Goal: Task Accomplishment & Management: Use online tool/utility

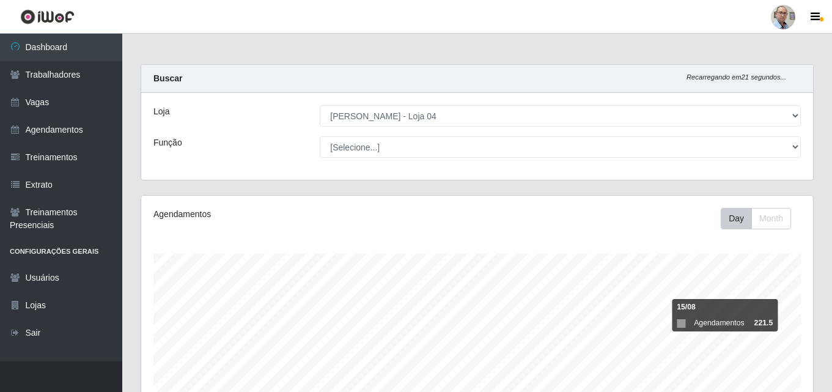
select select "251"
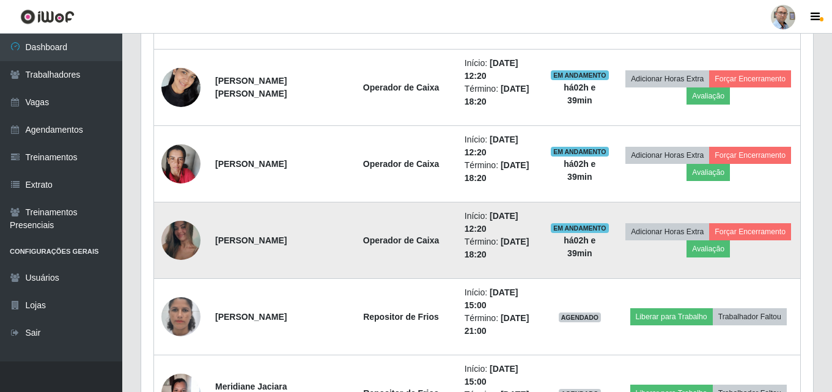
scroll to position [814, 0]
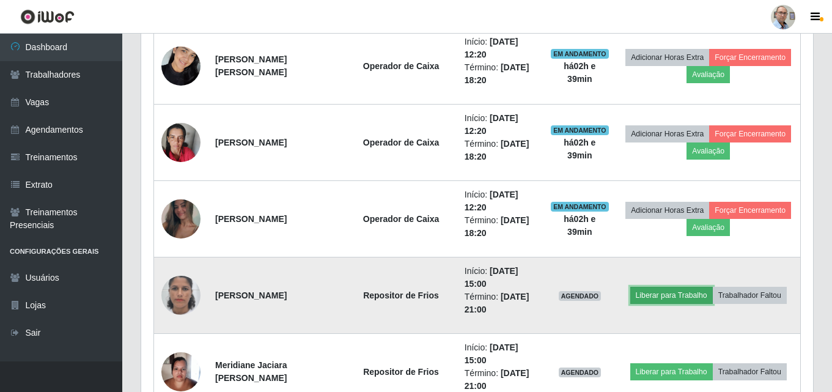
click at [661, 293] on button "Liberar para Trabalho" at bounding box center [671, 295] width 83 height 17
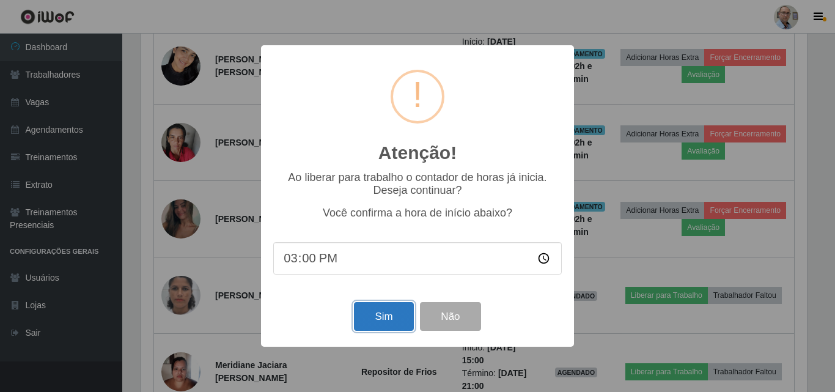
click at [395, 310] on button "Sim" at bounding box center [383, 316] width 59 height 29
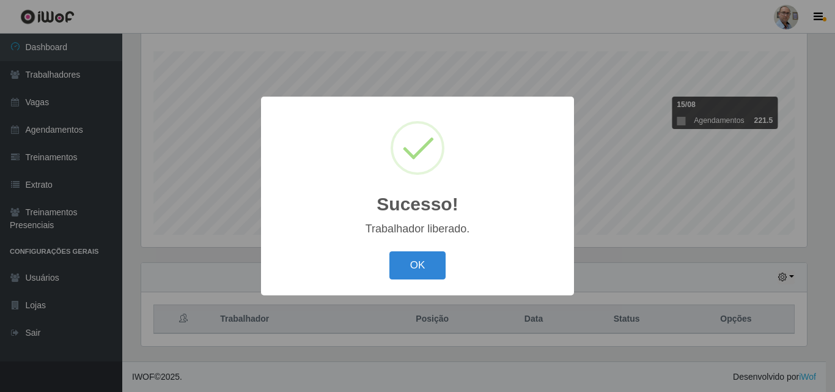
click at [617, 271] on div "Sucesso! × Trabalhador liberado. OK Cancel" at bounding box center [417, 196] width 835 height 392
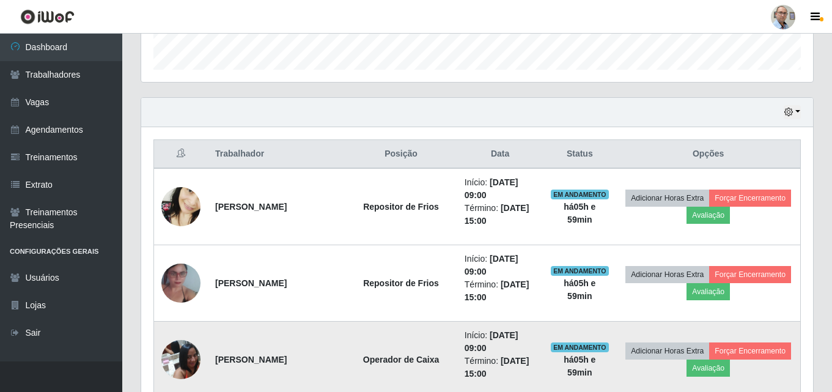
scroll to position [367, 0]
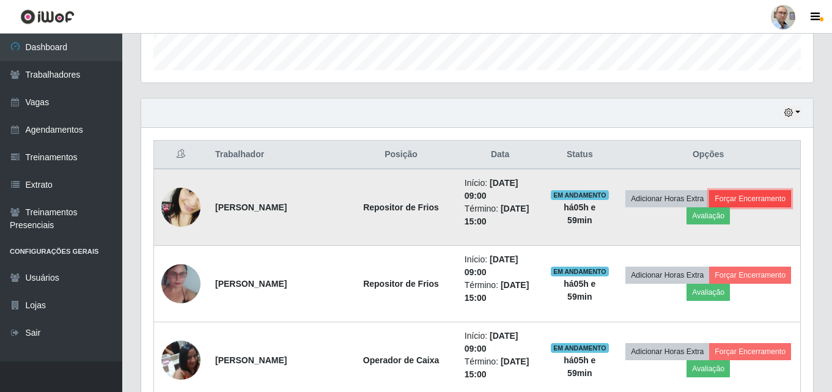
click at [709, 207] on button "Forçar Encerramento" at bounding box center [750, 198] width 82 height 17
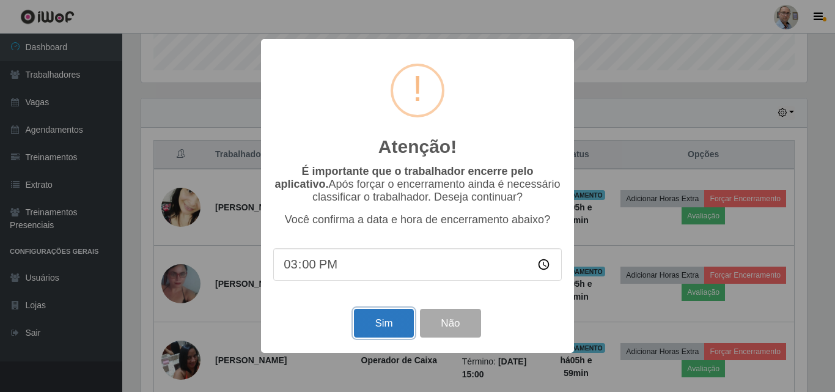
click at [376, 327] on button "Sim" at bounding box center [383, 323] width 59 height 29
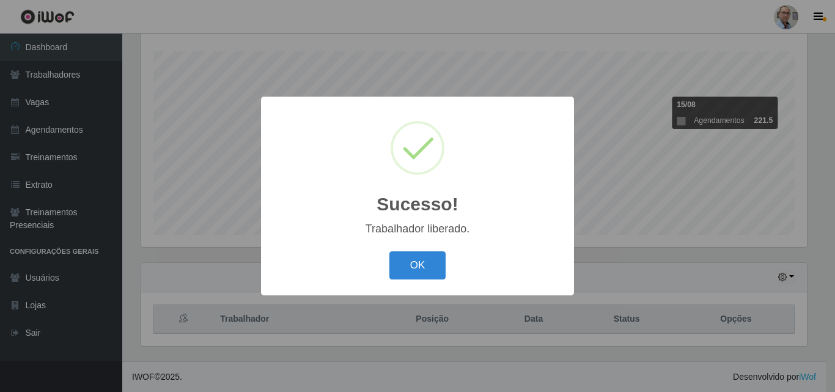
click at [790, 267] on div "Sucesso! × Trabalhador liberado. OK Cancel" at bounding box center [417, 196] width 835 height 392
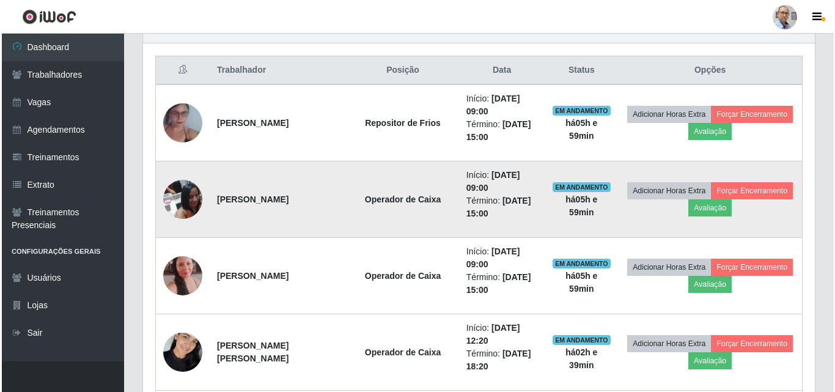
scroll to position [447, 0]
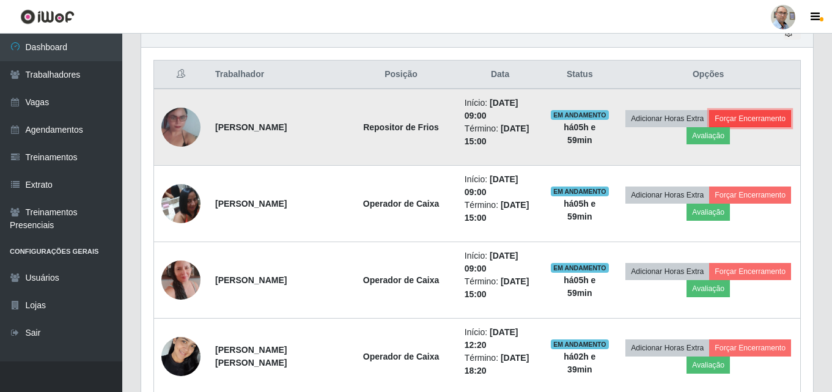
click at [709, 127] on button "Forçar Encerramento" at bounding box center [750, 118] width 82 height 17
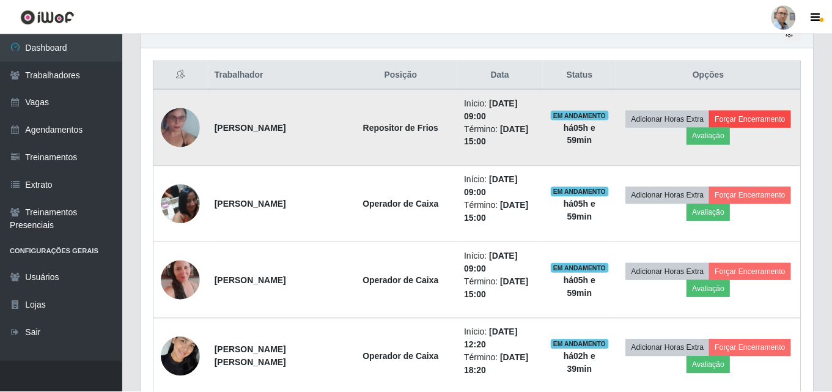
scroll to position [254, 666]
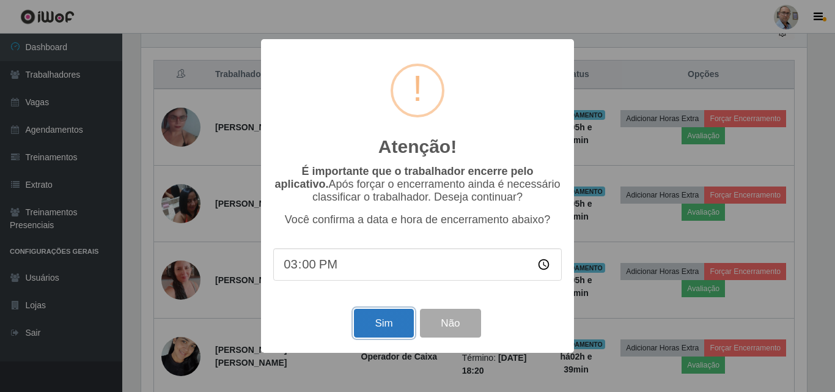
click at [391, 324] on button "Sim" at bounding box center [383, 323] width 59 height 29
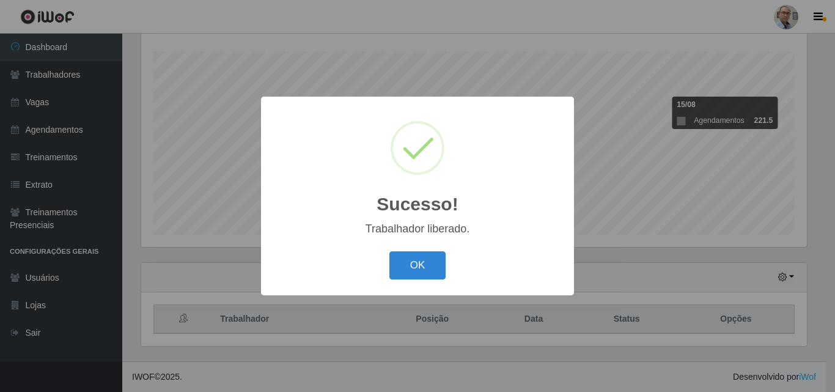
click at [611, 247] on div "Sucesso! × Trabalhador liberado. OK Cancel" at bounding box center [417, 196] width 835 height 392
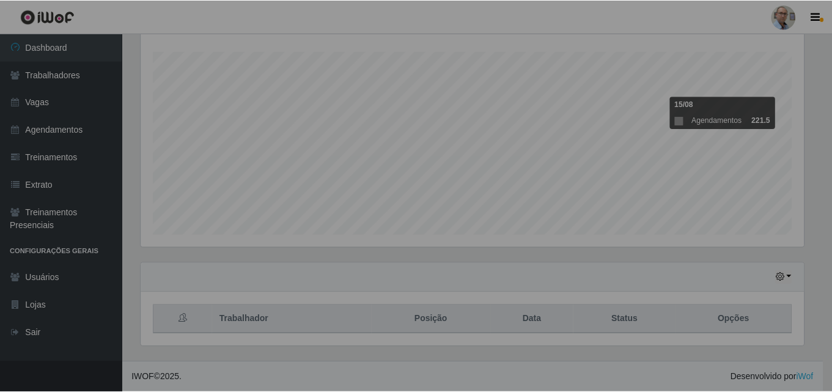
scroll to position [0, 0]
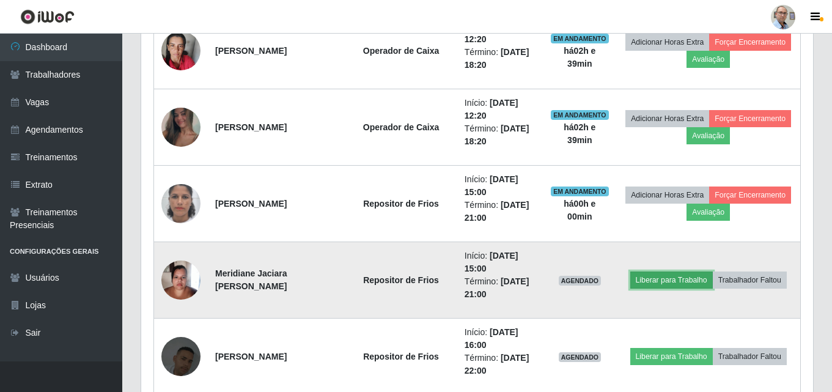
click at [673, 278] on button "Liberar para Trabalho" at bounding box center [671, 279] width 83 height 17
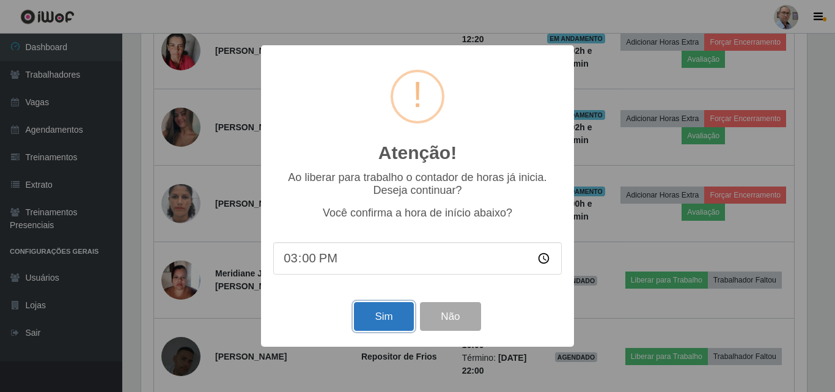
click at [372, 324] on button "Sim" at bounding box center [383, 316] width 59 height 29
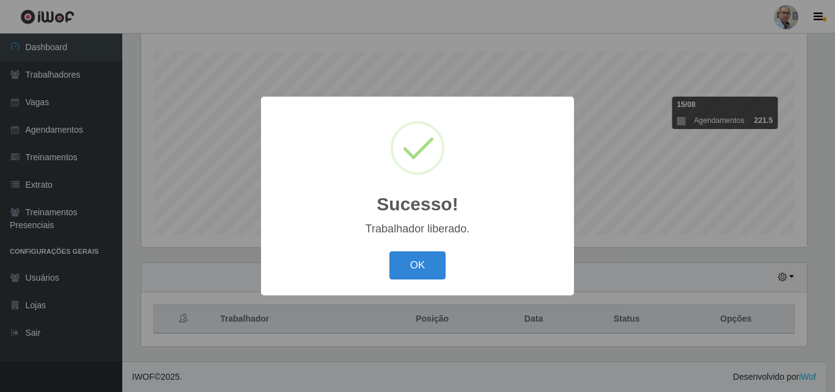
click at [636, 271] on div "Sucesso! × Trabalhador liberado. OK Cancel" at bounding box center [417, 196] width 835 height 392
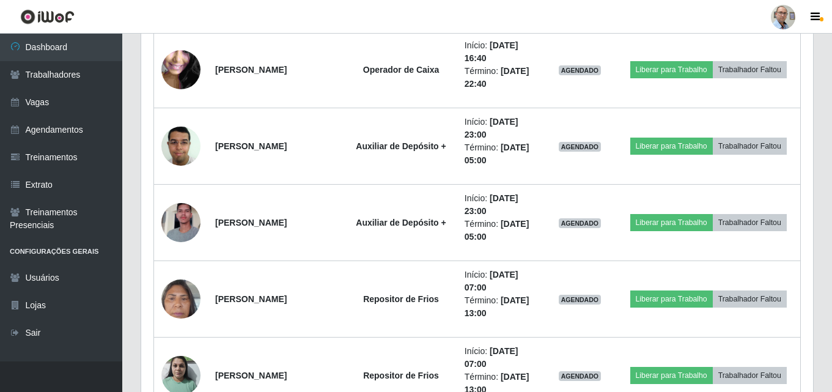
scroll to position [1058, 0]
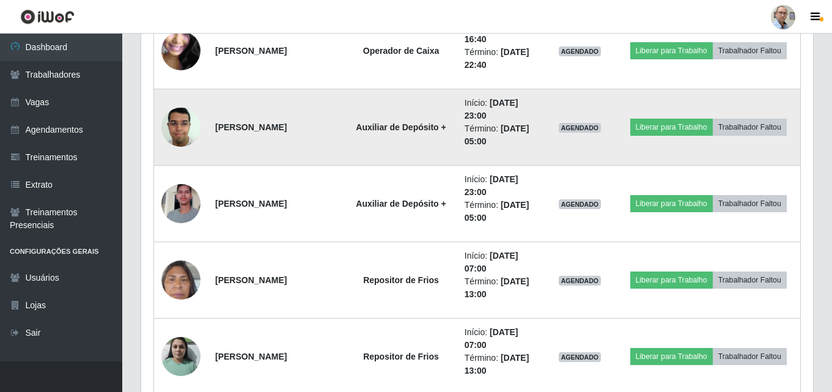
click at [172, 130] on img at bounding box center [180, 127] width 39 height 52
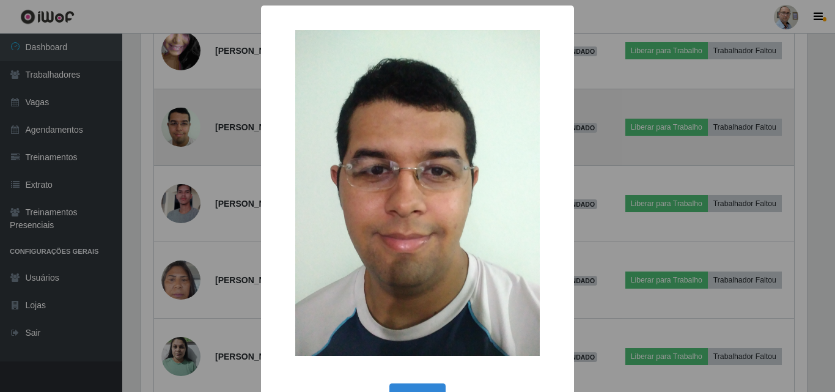
click at [172, 130] on div "× OK Cancel" at bounding box center [417, 196] width 835 height 392
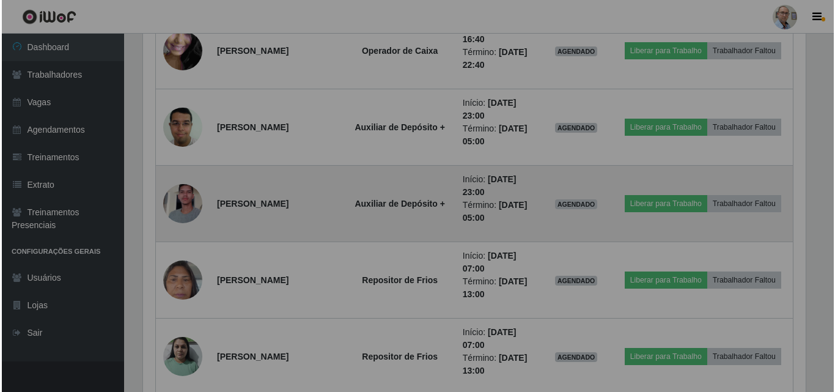
scroll to position [254, 672]
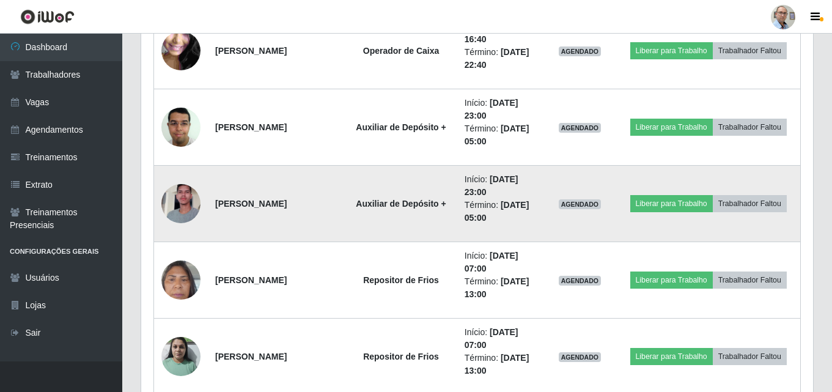
click at [183, 208] on img at bounding box center [180, 204] width 39 height 70
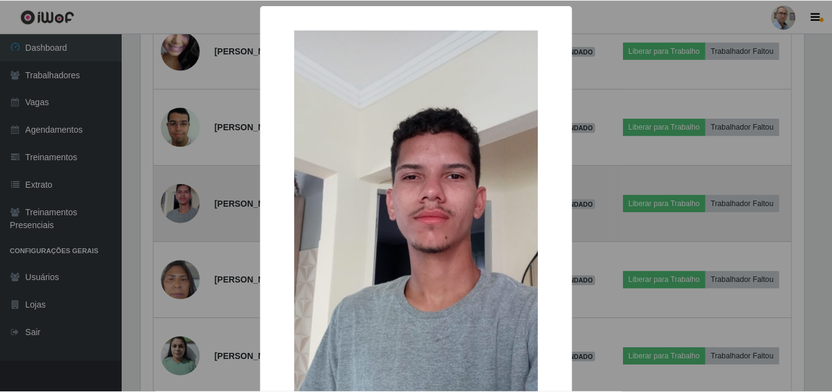
scroll to position [254, 666]
click at [183, 208] on div "× OK Cancel" at bounding box center [417, 196] width 835 height 392
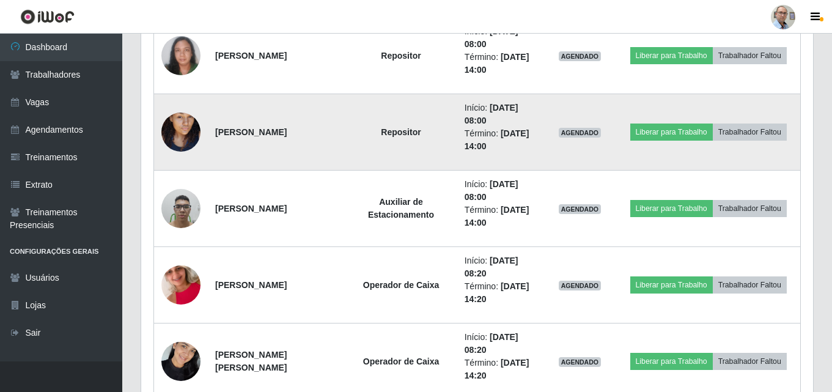
scroll to position [1670, 0]
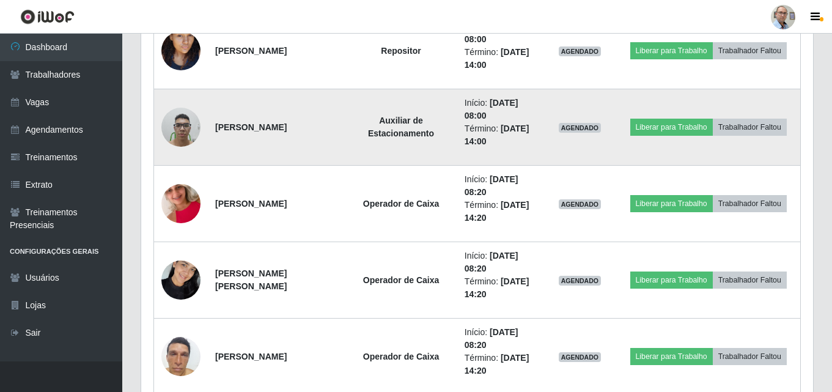
click at [185, 131] on img at bounding box center [180, 127] width 39 height 52
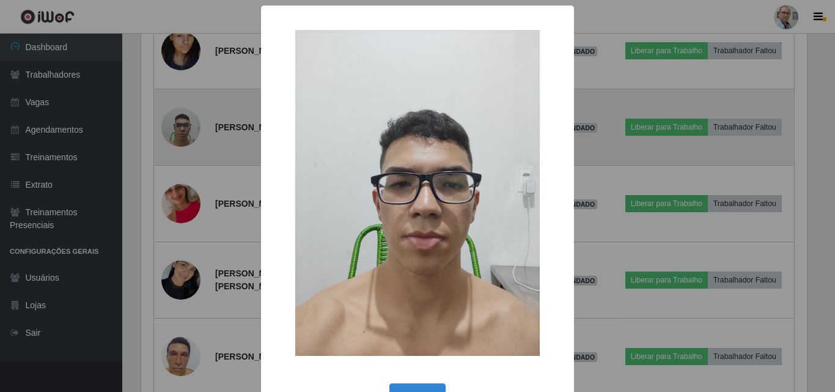
click at [185, 131] on div "× OK Cancel" at bounding box center [417, 196] width 835 height 392
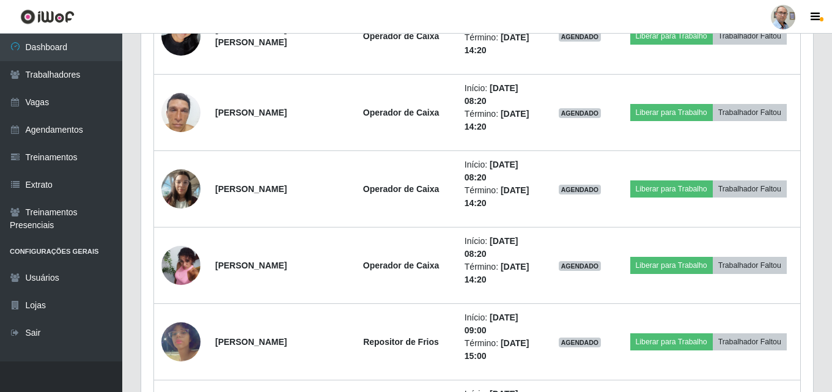
scroll to position [1914, 0]
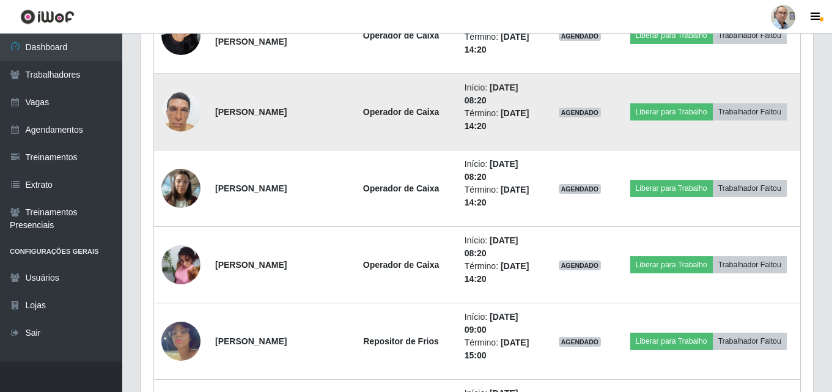
click at [180, 116] on img at bounding box center [180, 112] width 39 height 52
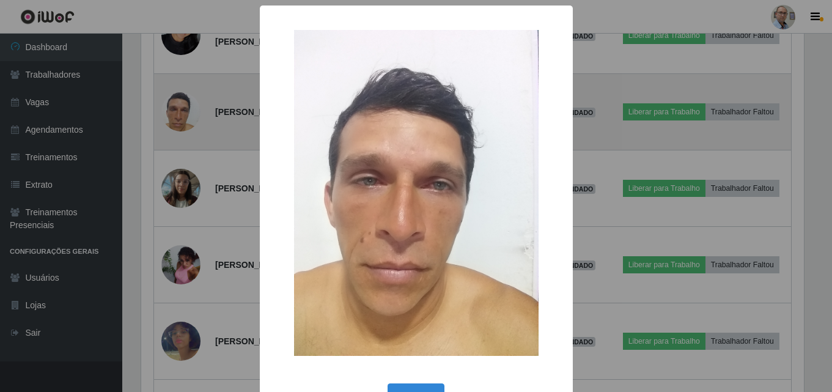
scroll to position [254, 666]
click at [180, 116] on div "× OK Cancel" at bounding box center [417, 196] width 835 height 392
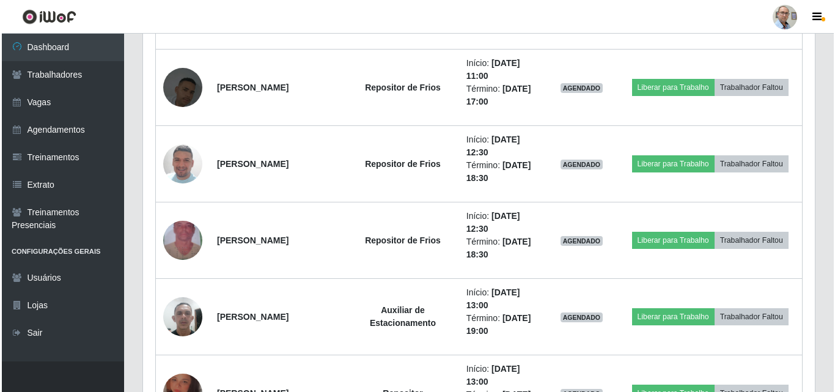
scroll to position [2342, 0]
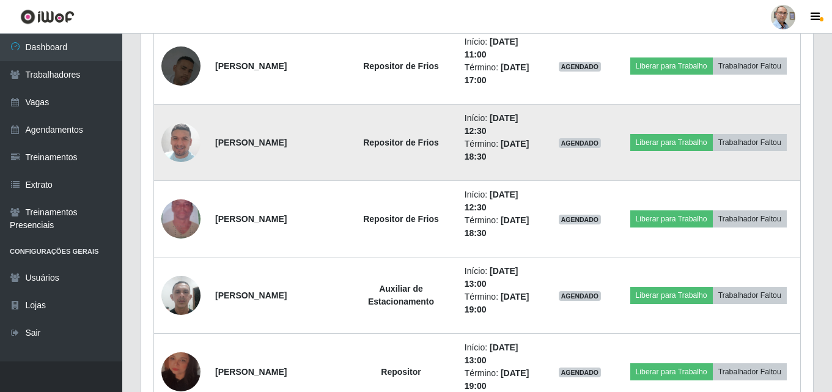
click at [179, 134] on img at bounding box center [180, 143] width 39 height 70
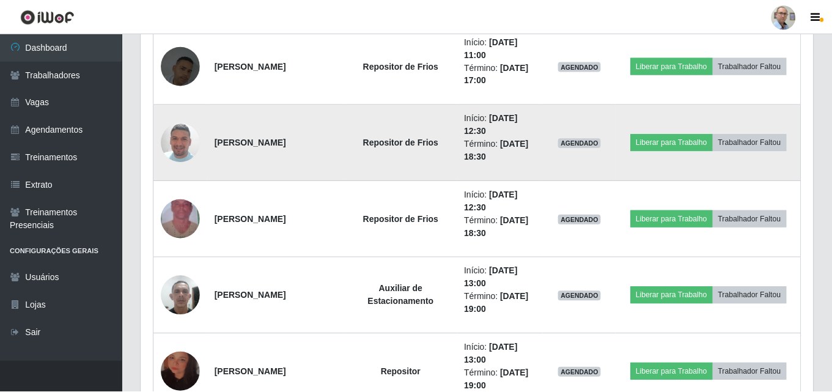
scroll to position [254, 666]
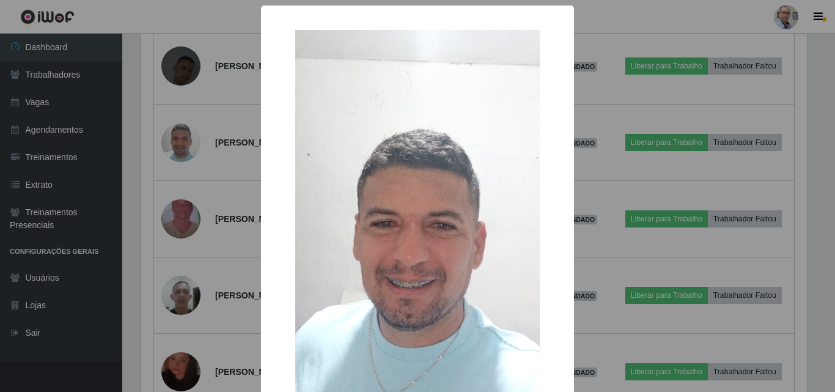
click at [183, 144] on div "× OK Cancel" at bounding box center [417, 196] width 835 height 392
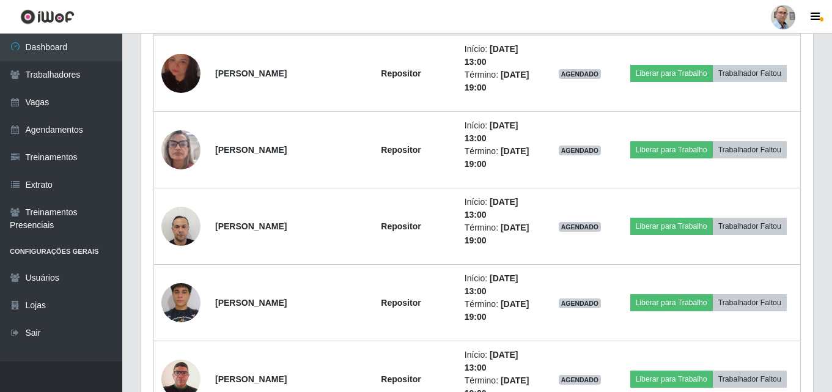
scroll to position [2648, 0]
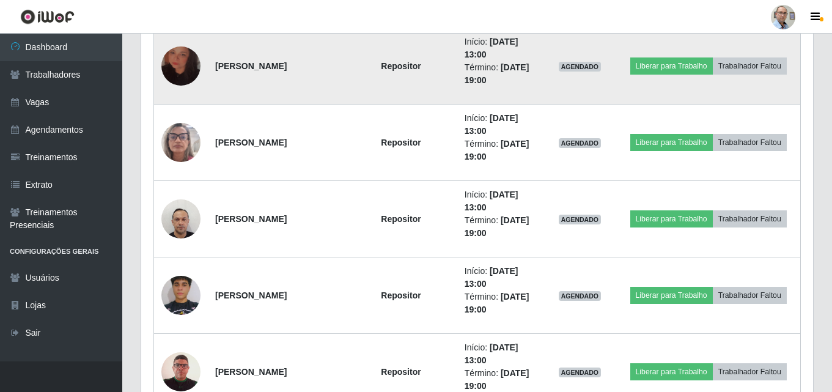
click at [177, 64] on img at bounding box center [180, 66] width 39 height 70
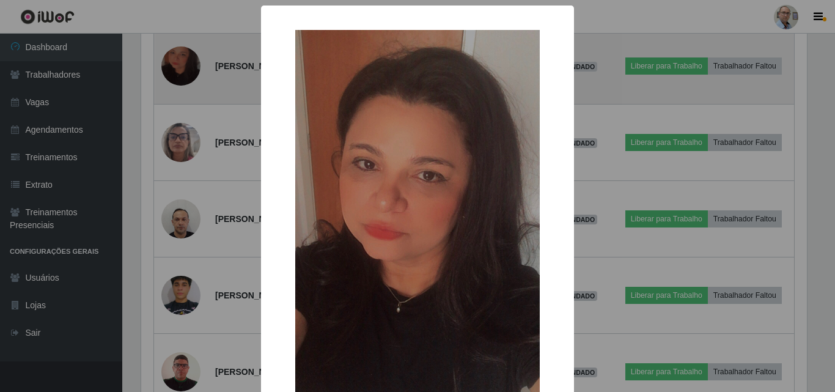
click at [177, 64] on div "× OK Cancel" at bounding box center [417, 196] width 835 height 392
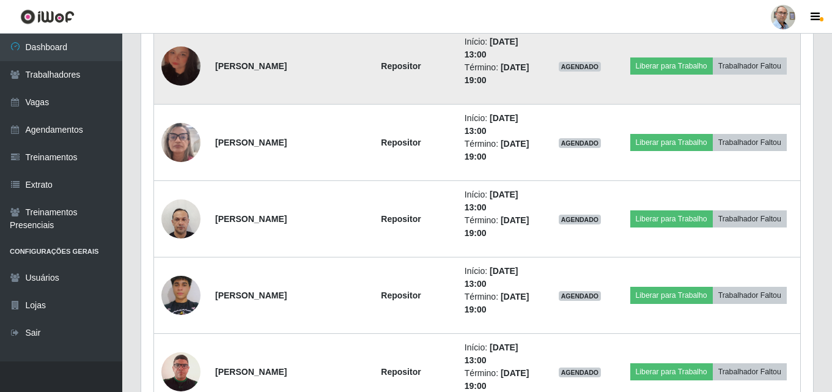
scroll to position [254, 672]
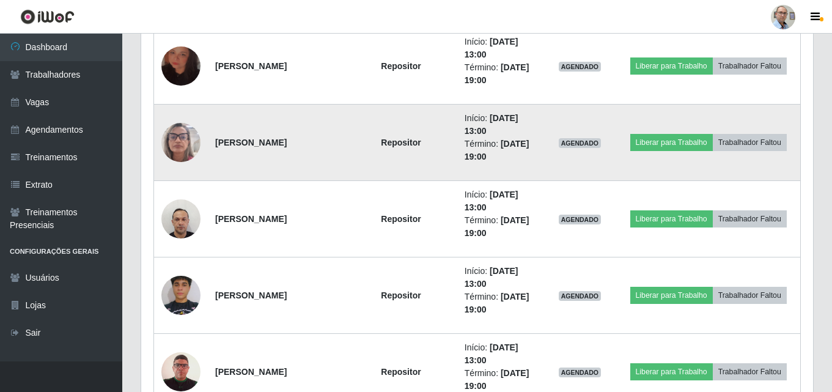
click at [180, 147] on img at bounding box center [180, 142] width 39 height 52
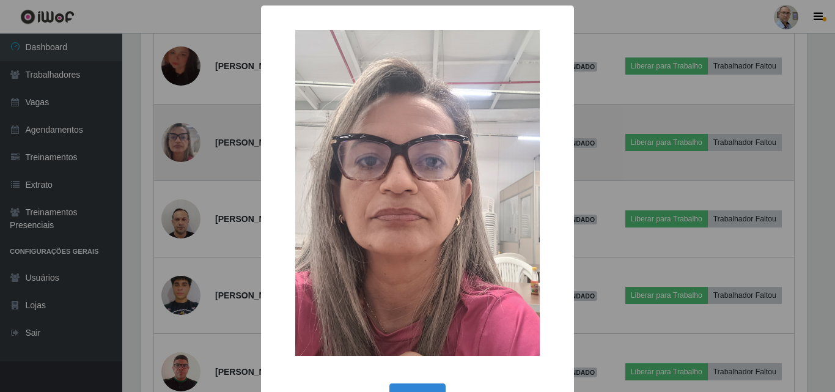
click at [180, 147] on div "× OK Cancel" at bounding box center [417, 196] width 835 height 392
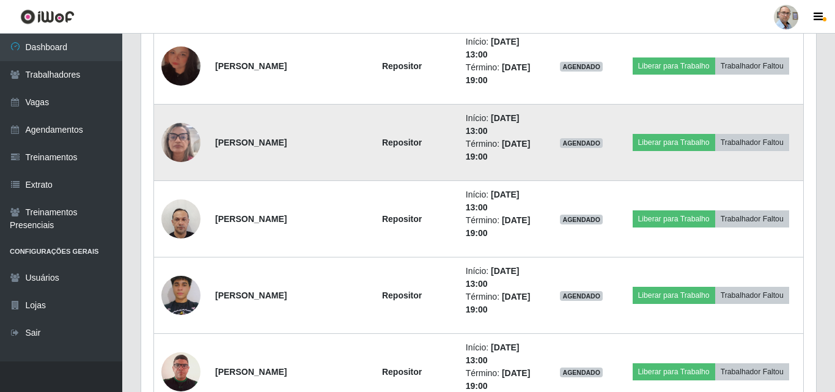
scroll to position [254, 672]
click at [180, 147] on img at bounding box center [180, 142] width 39 height 52
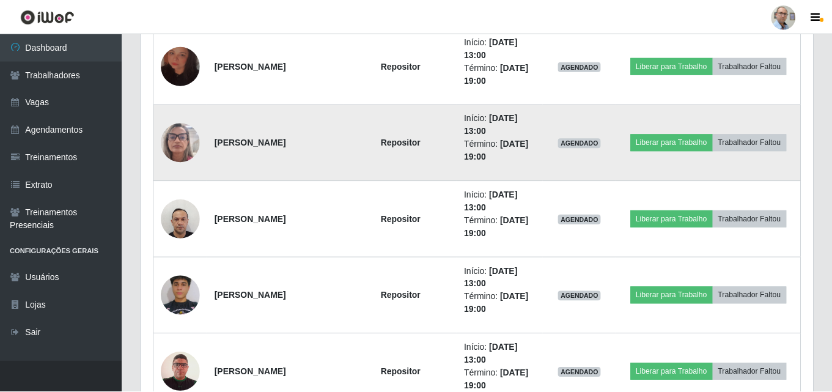
scroll to position [254, 666]
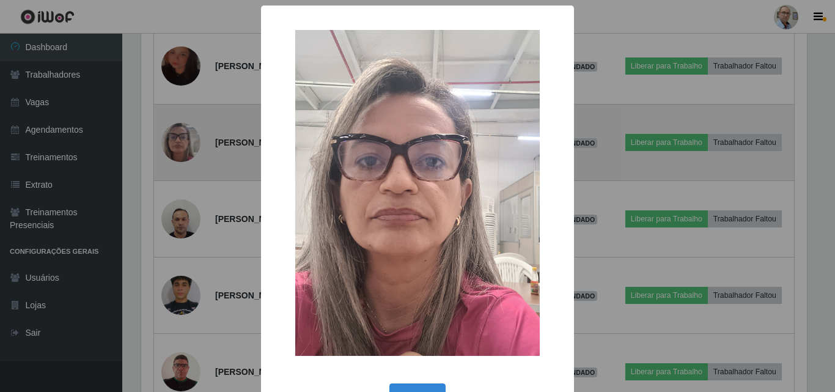
click at [180, 147] on div "× OK Cancel" at bounding box center [417, 196] width 835 height 392
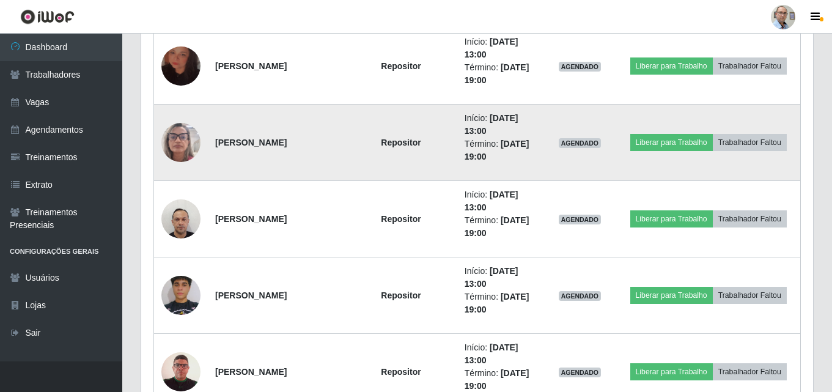
click at [180, 147] on img at bounding box center [180, 142] width 39 height 52
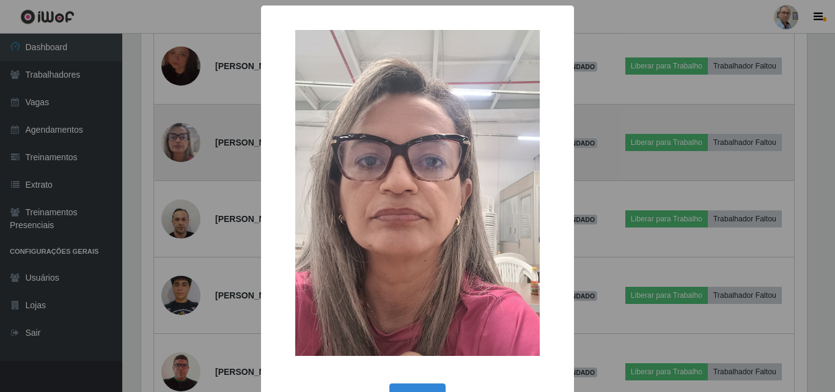
click at [180, 147] on div "× OK Cancel" at bounding box center [417, 196] width 835 height 392
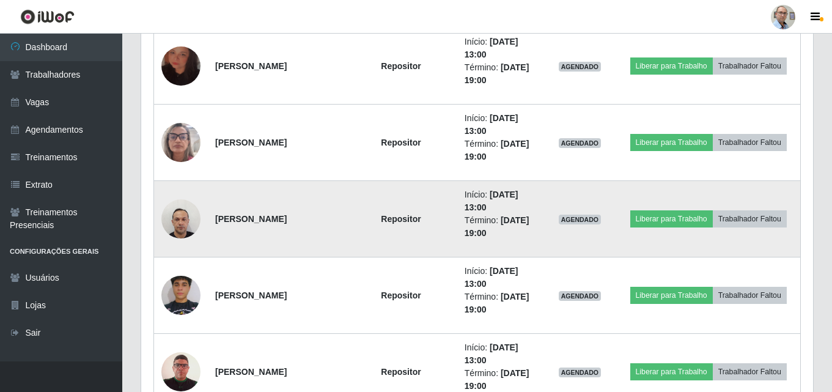
click at [184, 212] on img at bounding box center [180, 219] width 39 height 52
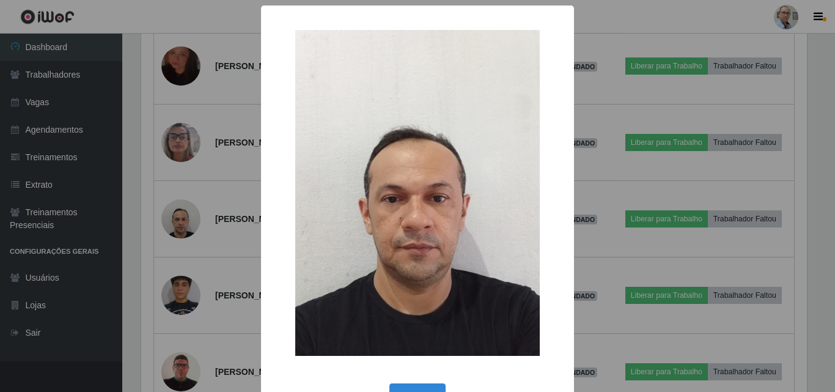
click at [183, 212] on div "× OK Cancel" at bounding box center [417, 196] width 835 height 392
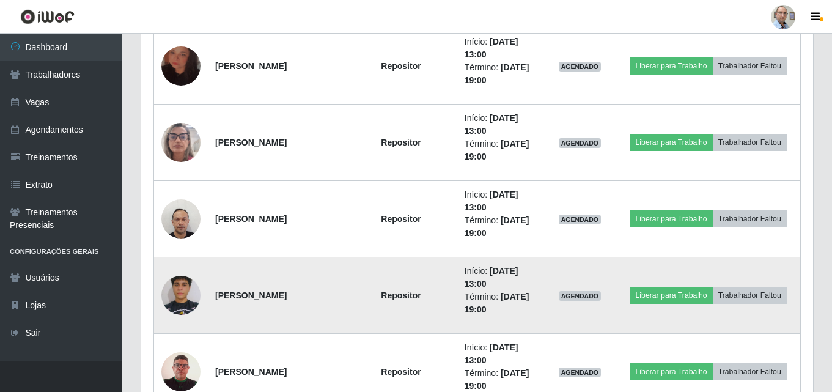
click at [191, 293] on img at bounding box center [180, 295] width 39 height 87
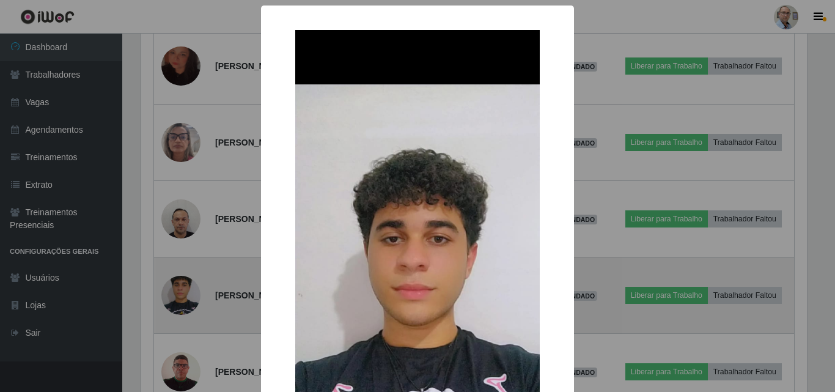
click at [191, 293] on div "× OK Cancel" at bounding box center [417, 196] width 835 height 392
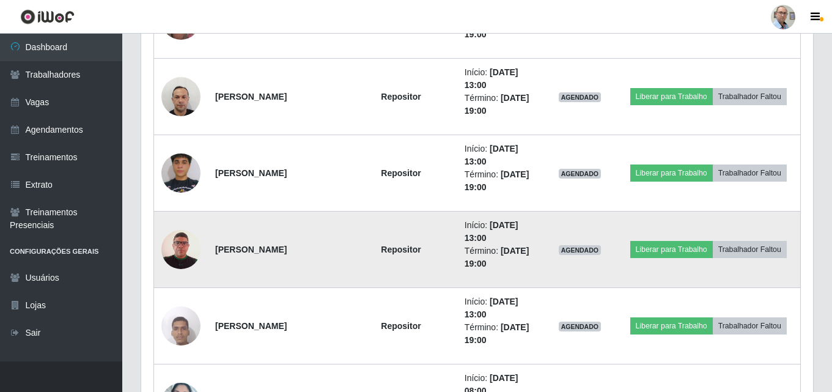
click at [179, 248] on img at bounding box center [180, 249] width 39 height 56
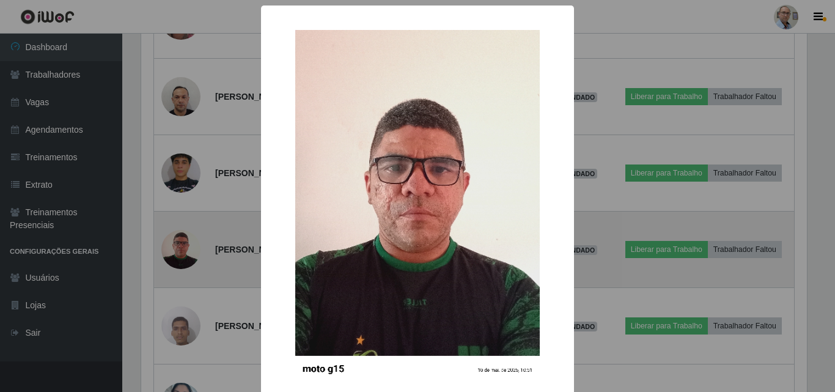
click at [179, 248] on div "× OK Cancel" at bounding box center [417, 196] width 835 height 392
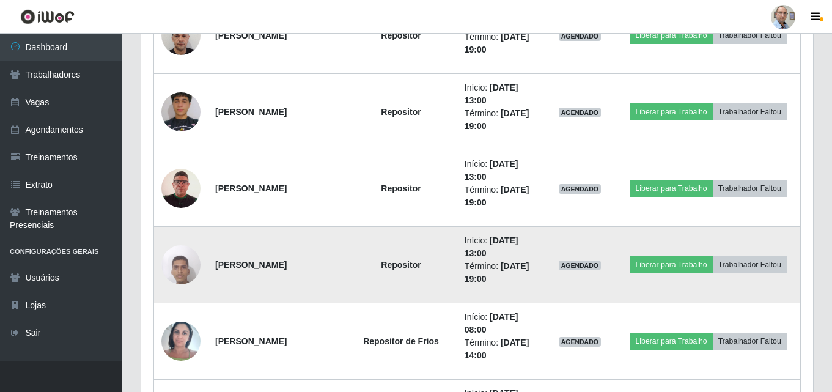
click at [188, 263] on img at bounding box center [180, 264] width 39 height 52
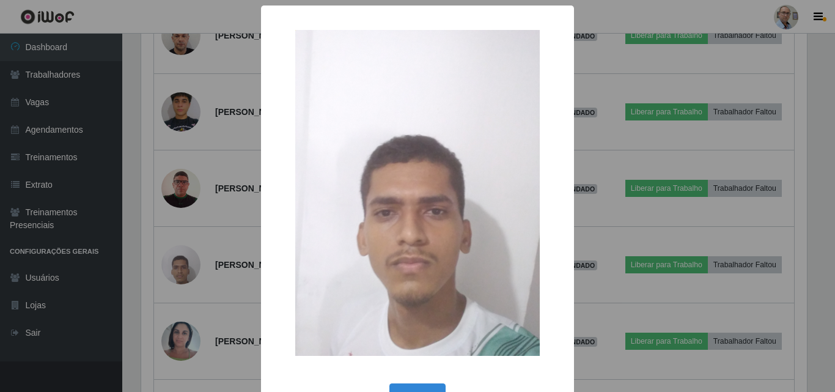
click at [182, 264] on div "× OK Cancel" at bounding box center [417, 196] width 835 height 392
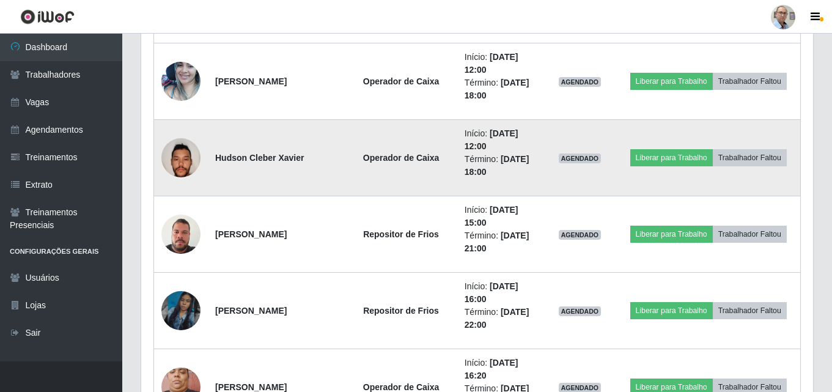
click at [179, 157] on img at bounding box center [180, 157] width 39 height 52
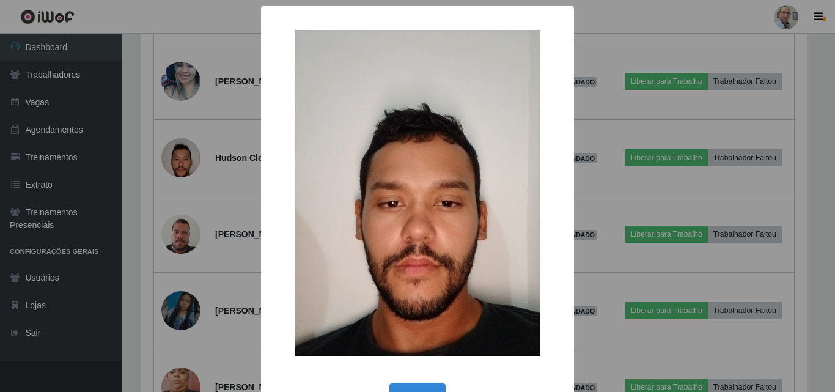
click at [179, 158] on div "× OK Cancel" at bounding box center [417, 196] width 835 height 392
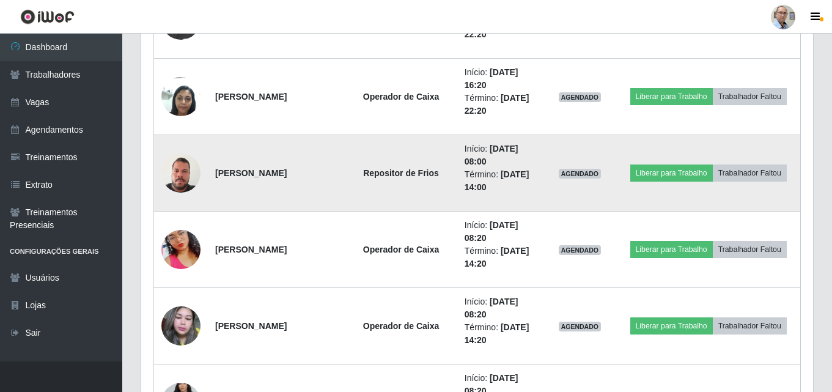
click at [180, 175] on img at bounding box center [180, 173] width 39 height 52
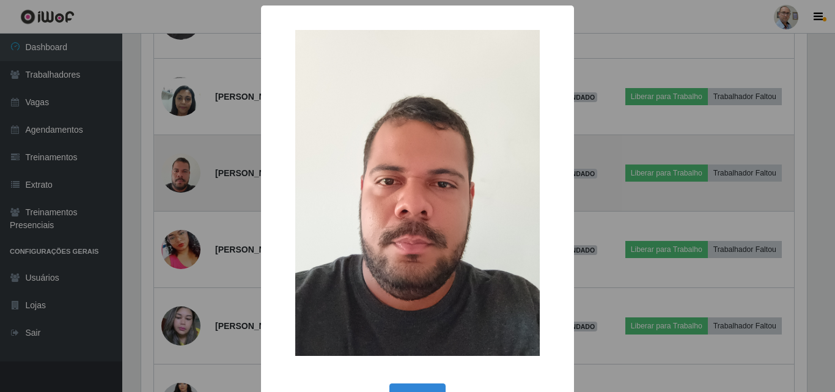
click at [180, 175] on div "× OK Cancel" at bounding box center [417, 196] width 835 height 392
